Goal: Transaction & Acquisition: Purchase product/service

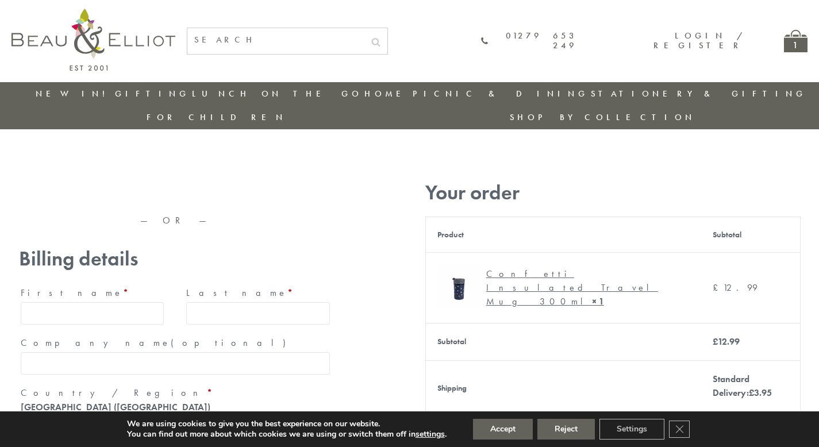
type input "maria33@yahoo.com"
type input "Maria"
type input "Williams"
type input "23, Scottsdale, Happytown"
type input "London"
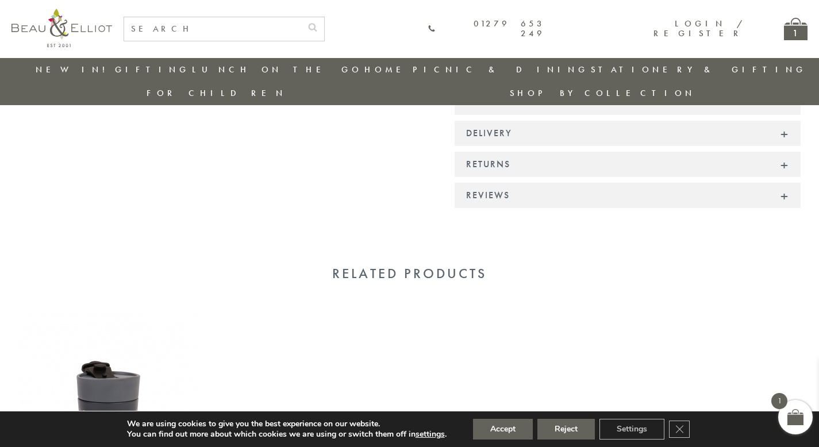
scroll to position [928, 0]
